Goal: Information Seeking & Learning: Find specific fact

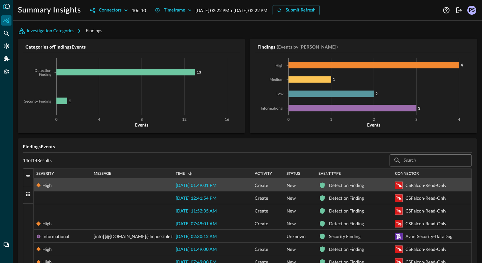
click at [203, 187] on span "[DATE] 01:49:01 PM" at bounding box center [196, 185] width 41 height 4
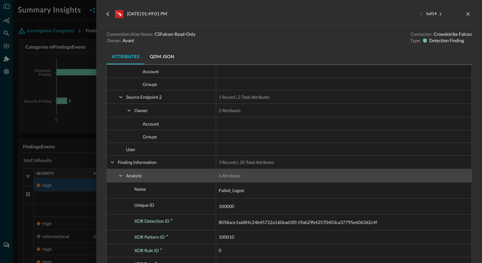
scroll to position [864, 0]
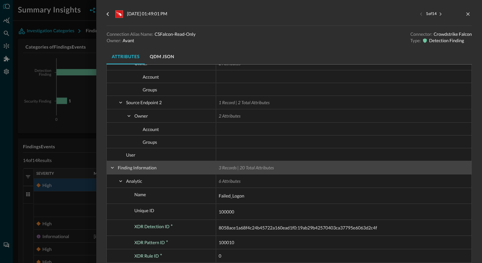
click at [253, 170] on span "3 Records | 20 Total Attributes" at bounding box center [246, 167] width 55 height 5
click at [133, 171] on span "Finding Information" at bounding box center [137, 167] width 39 height 13
click at [111, 166] on span at bounding box center [112, 168] width 6 height 6
checkbox input "false"
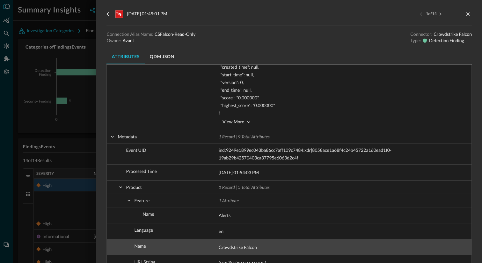
scroll to position [980, 0]
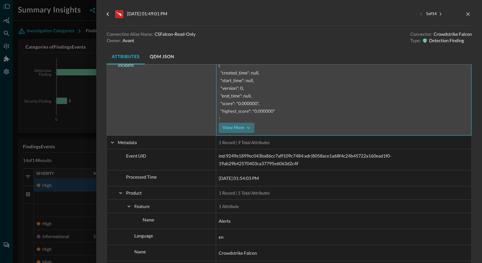
click at [241, 129] on div "View More" at bounding box center [234, 128] width 22 height 8
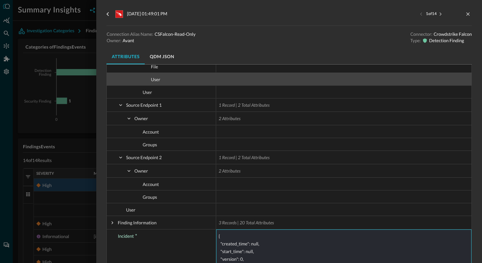
scroll to position [813, 0]
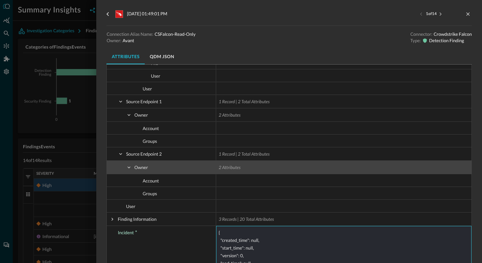
click at [130, 164] on span at bounding box center [129, 167] width 6 height 6
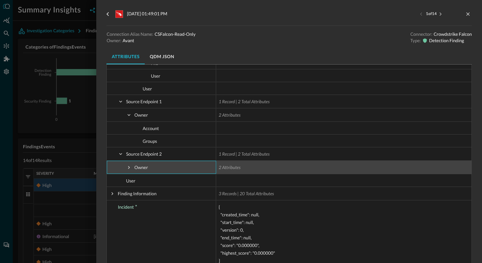
click at [130, 164] on span at bounding box center [129, 167] width 6 height 6
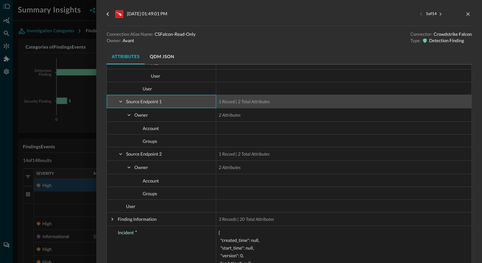
click at [118, 99] on span at bounding box center [121, 102] width 6 height 6
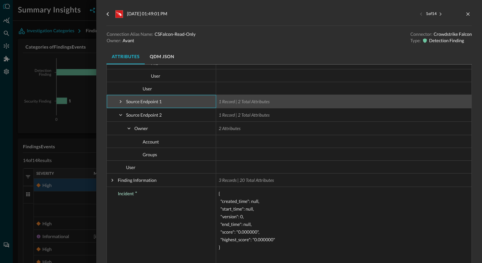
click at [118, 99] on span at bounding box center [121, 102] width 6 height 6
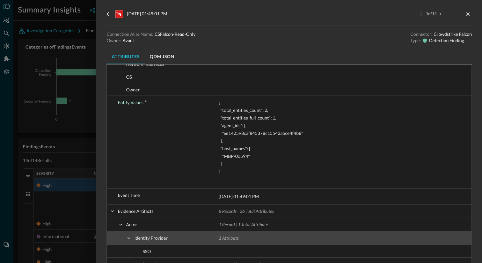
scroll to position [158, 0]
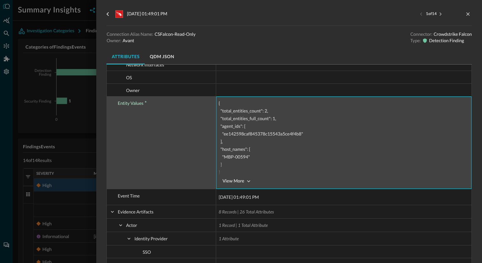
drag, startPoint x: 225, startPoint y: 155, endPoint x: 248, endPoint y: 158, distance: 23.8
click at [248, 158] on span "{ "total_entities_count": 2, "total_entities_full_count": 1, "agent_ids": [ "ee…" at bounding box center [261, 137] width 85 height 74
drag, startPoint x: 221, startPoint y: 159, endPoint x: 230, endPoint y: 159, distance: 9.3
click at [230, 159] on span "{ "total_entities_count": 2, "total_entities_full_count": 1, "agent_ids": [ "ee…" at bounding box center [261, 137] width 85 height 74
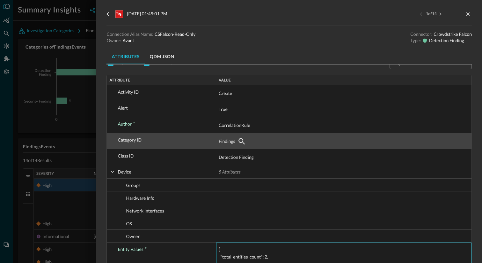
scroll to position [0, 0]
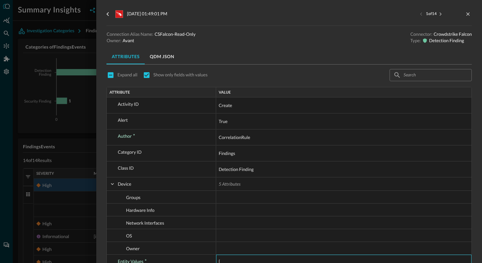
click at [80, 41] on div at bounding box center [241, 131] width 482 height 263
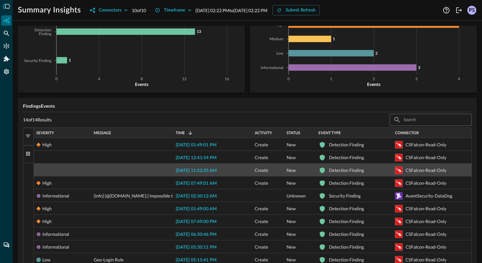
scroll to position [50, 0]
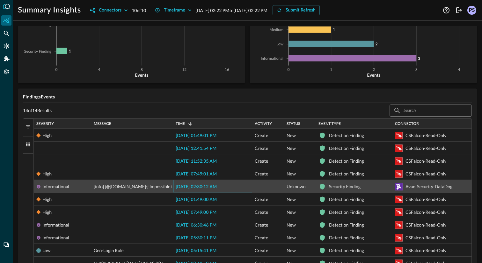
click at [199, 188] on span "[DATE] 02:30:12 AM" at bounding box center [196, 186] width 41 height 4
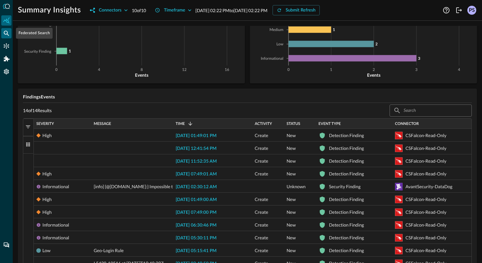
click at [5, 32] on icon "Federated Search" at bounding box center [6, 33] width 6 height 6
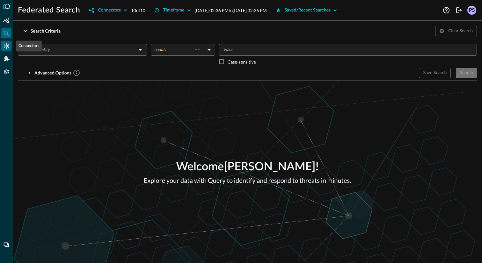
click at [10, 47] on div "Connectors" at bounding box center [6, 46] width 10 height 10
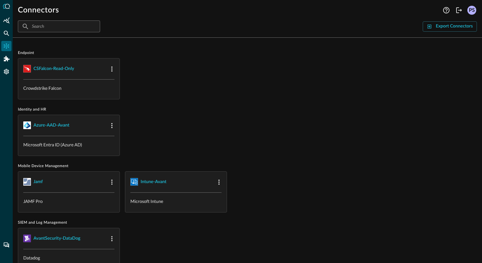
click at [10, 9] on div at bounding box center [6, 131] width 13 height 263
click at [8, 9] on icon at bounding box center [6, 6] width 7 height 5
click at [9, 63] on div "Addons" at bounding box center [7, 59] width 10 height 10
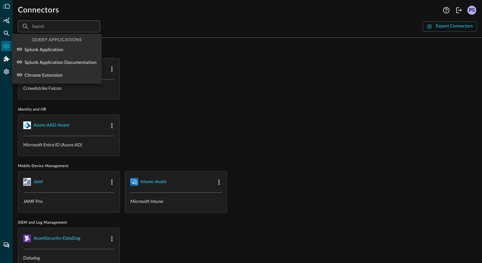
click at [0, 57] on div at bounding box center [241, 131] width 482 height 263
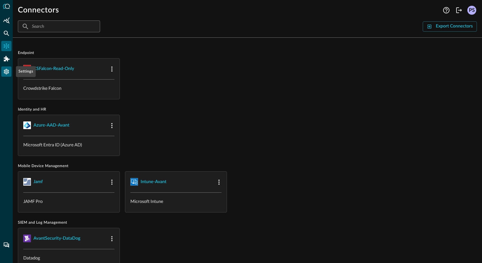
click at [5, 71] on icon "Settings" at bounding box center [6, 71] width 5 height 5
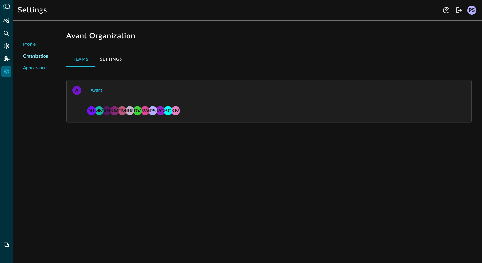
click at [7, 9] on div at bounding box center [6, 131] width 13 height 263
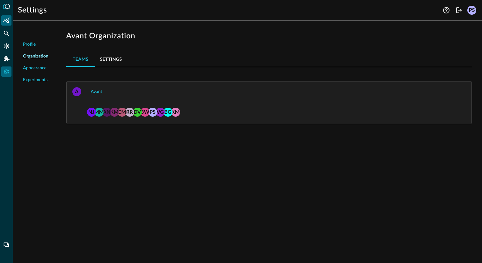
click at [8, 20] on icon "Summary Insights" at bounding box center [6, 20] width 6 height 6
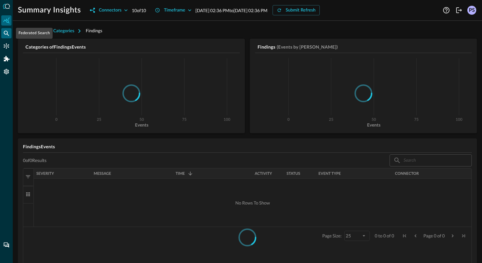
click at [6, 34] on icon "Federated Search" at bounding box center [6, 33] width 6 height 6
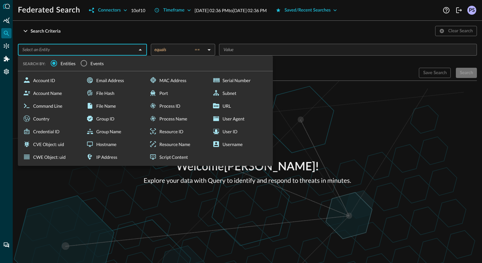
click at [129, 46] on input "text" at bounding box center [77, 50] width 115 height 8
click at [54, 97] on div "Account Name" at bounding box center [50, 92] width 61 height 13
type input "Account Name"
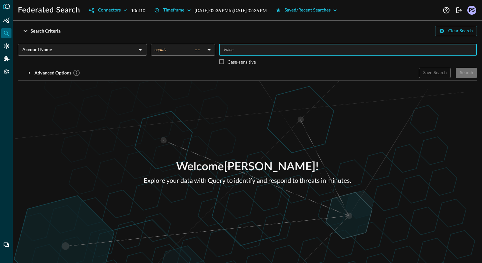
click at [243, 47] on input "Value" at bounding box center [347, 50] width 253 height 8
type input "vahita"
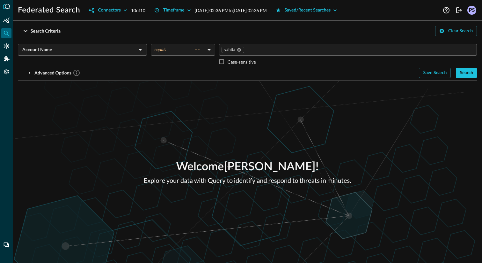
click at [456, 80] on div "Search Criteria Clear Search Account Name ​ equals == equals ​ vahita ​ Case-se…" at bounding box center [247, 53] width 459 height 55
click at [459, 76] on button "Search" at bounding box center [466, 73] width 21 height 10
